Goal: Task Accomplishment & Management: Manage account settings

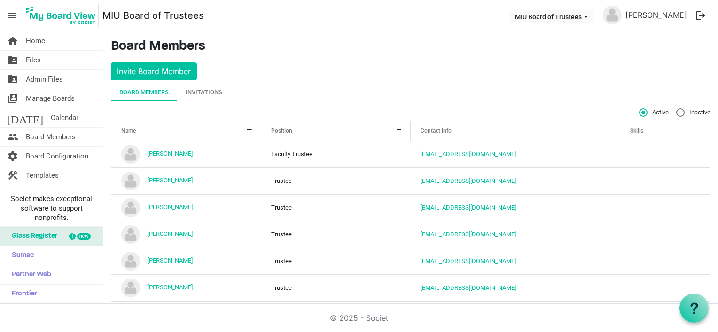
scroll to position [8, 0]
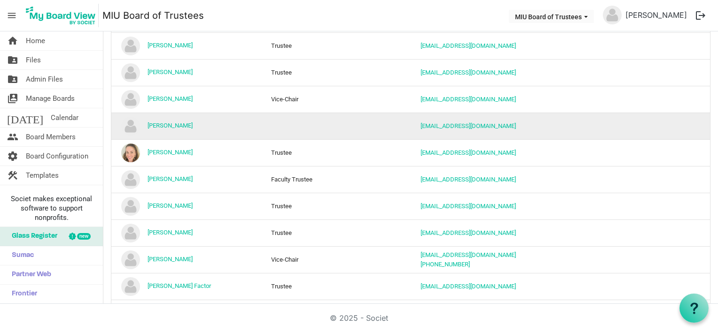
scroll to position [598, 0]
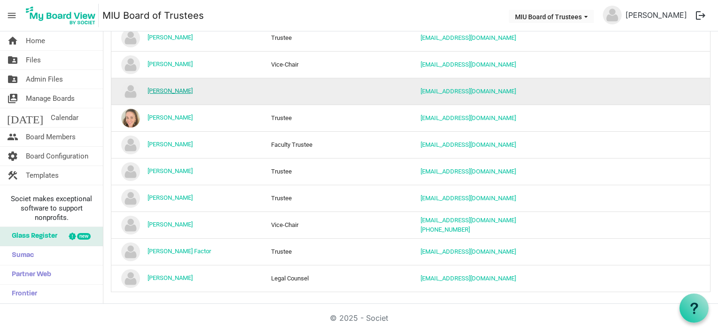
click at [165, 88] on link "[PERSON_NAME]" at bounding box center [169, 90] width 45 height 7
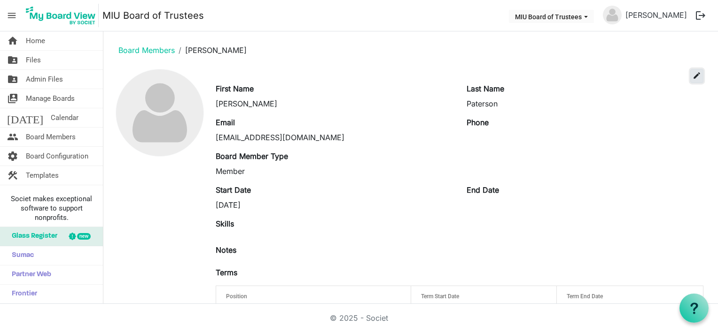
click at [692, 76] on span "edit" at bounding box center [696, 75] width 8 height 8
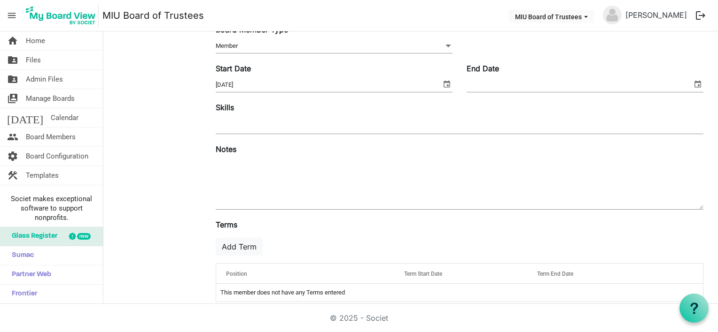
scroll to position [153, 0]
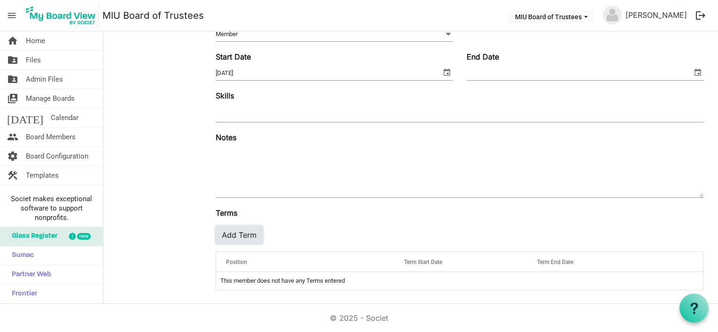
click at [241, 234] on button "Add Term" at bounding box center [239, 235] width 47 height 18
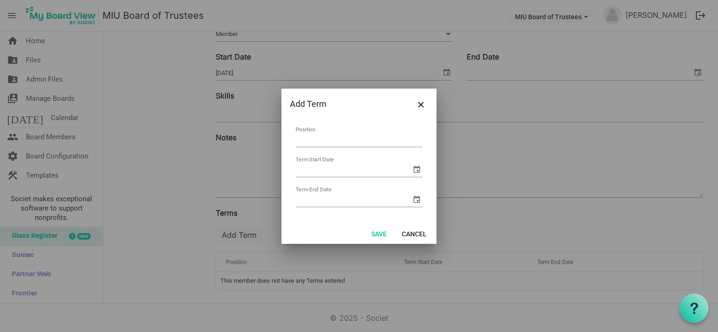
click at [320, 137] on input "Position" at bounding box center [358, 140] width 127 height 15
type input "Trustee"
click at [349, 173] on input "Term Start Date" at bounding box center [353, 170] width 116 height 14
click at [415, 169] on span "select" at bounding box center [416, 169] width 11 height 11
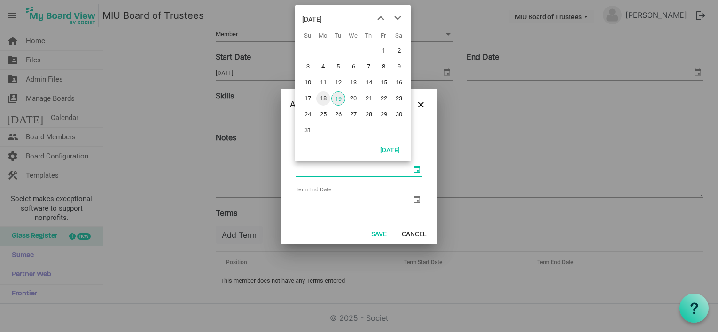
click at [325, 96] on span "18" at bounding box center [323, 99] width 14 height 14
type input "8/18/2025"
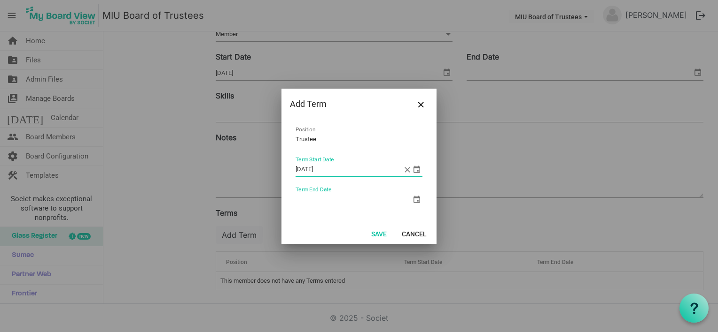
click at [334, 193] on input "Term End Date" at bounding box center [353, 200] width 116 height 14
type input "8/18/2030"
click at [379, 231] on button "Save" at bounding box center [379, 233] width 28 height 13
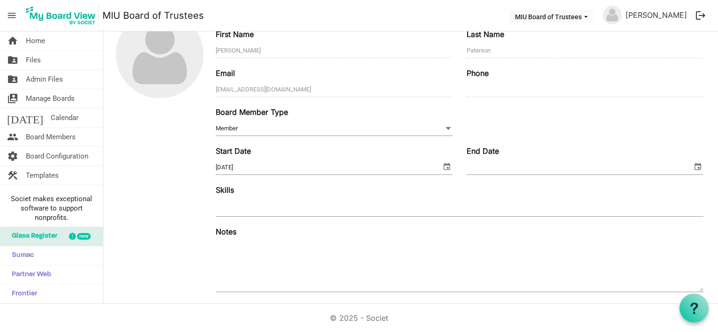
scroll to position [0, 0]
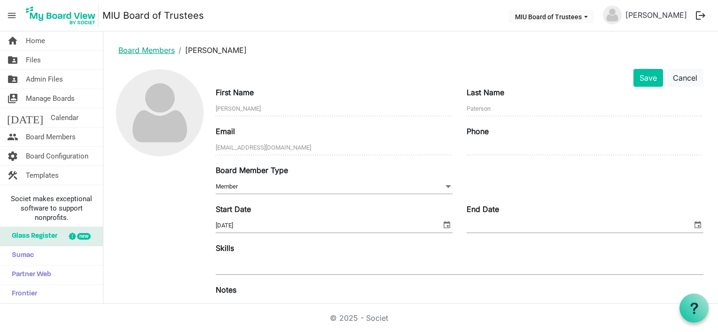
click at [142, 51] on link "Board Members" at bounding box center [146, 50] width 56 height 9
click at [636, 77] on button "Save" at bounding box center [648, 78] width 30 height 18
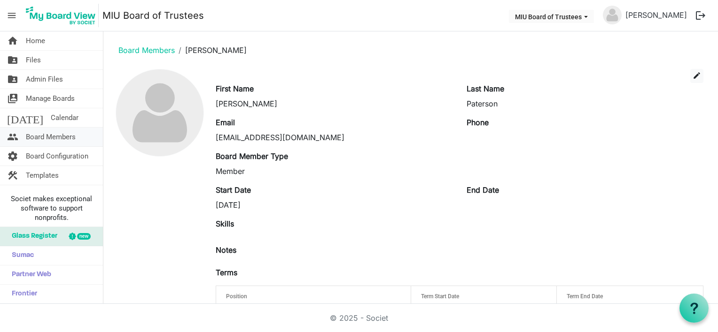
click at [65, 137] on span "Board Members" at bounding box center [51, 137] width 50 height 19
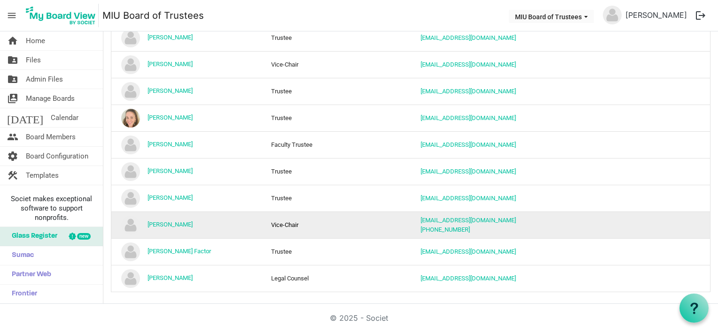
scroll to position [363, 0]
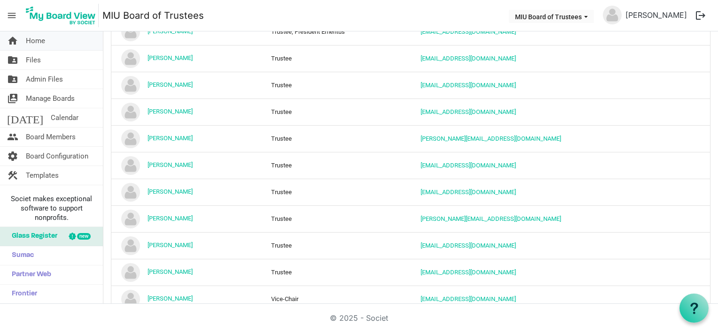
click at [39, 38] on span "Home" at bounding box center [35, 40] width 19 height 19
